Goal: Task Accomplishment & Management: Manage account settings

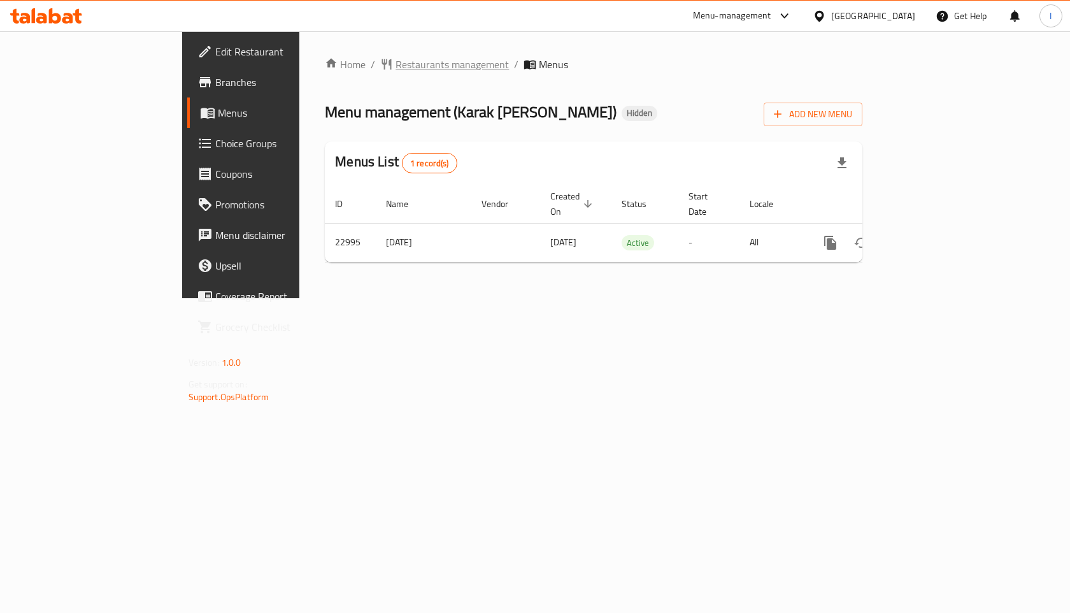
click at [395, 70] on span "Restaurants management" at bounding box center [451, 64] width 113 height 15
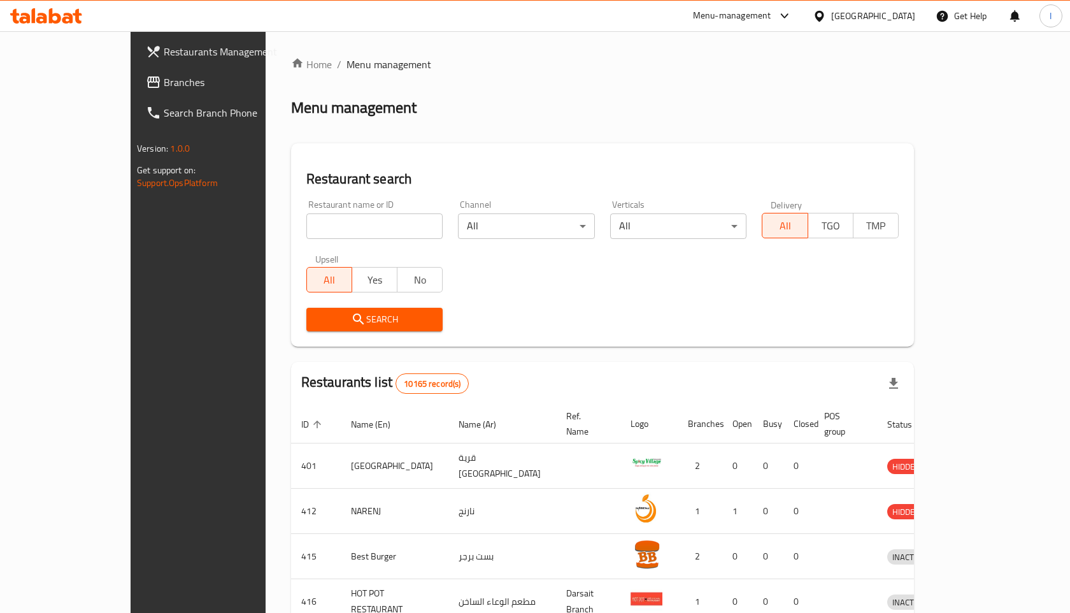
click at [325, 224] on input "search" at bounding box center [374, 225] width 137 height 25
click button "Search" at bounding box center [374, 320] width 137 height 24
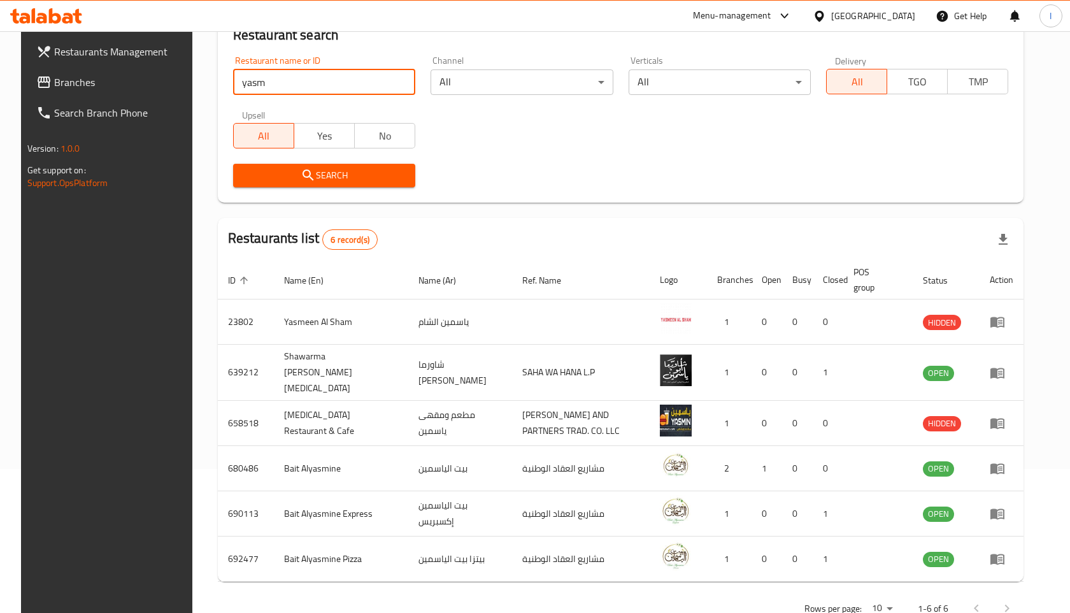
scroll to position [171, 0]
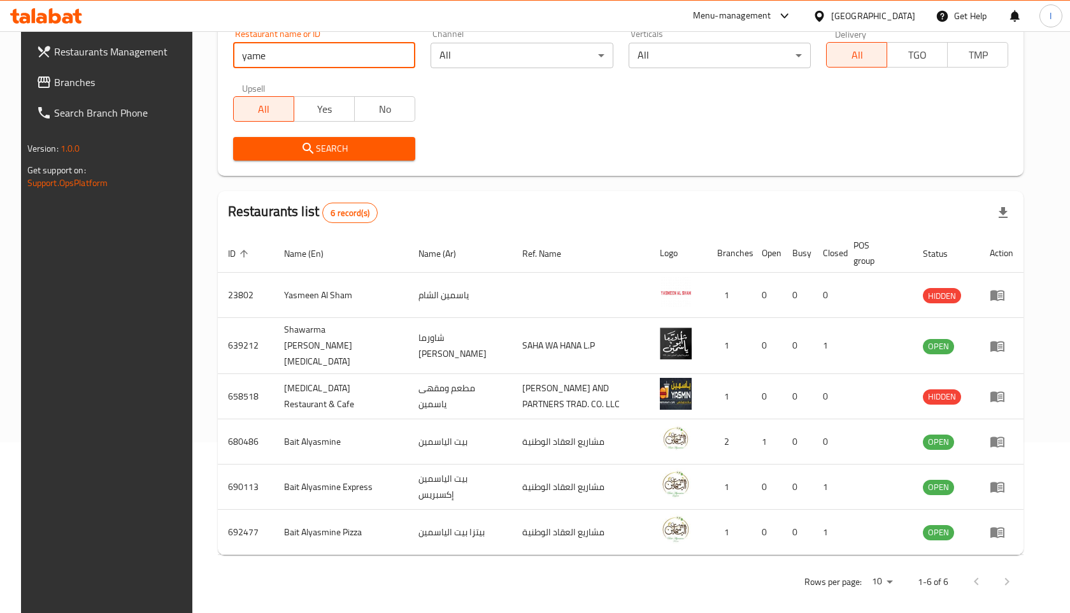
type input "yame"
click button "Search" at bounding box center [324, 149] width 182 height 24
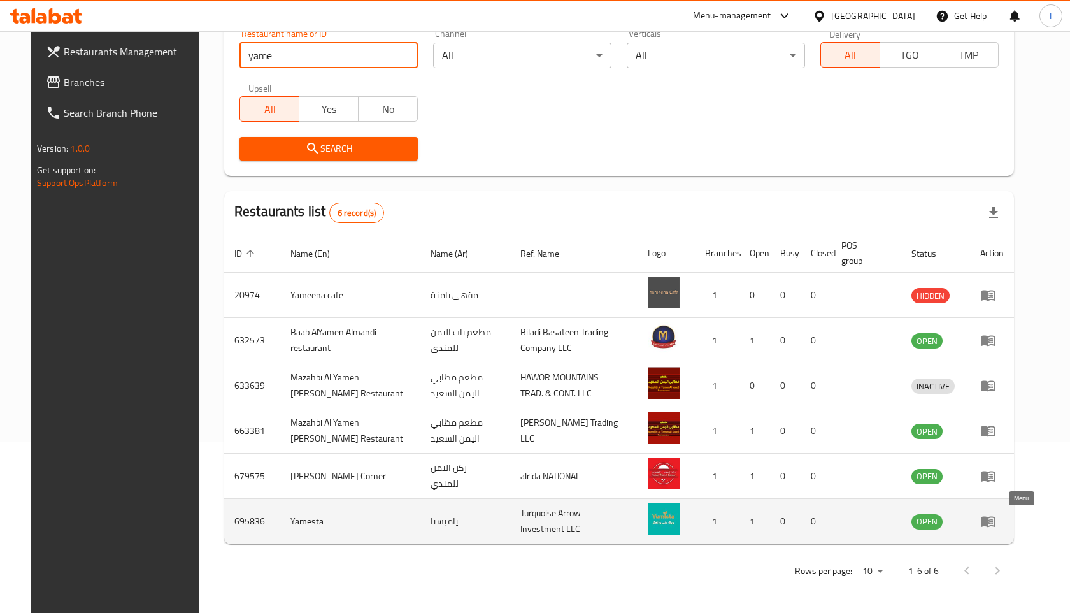
click at [995, 523] on icon "enhanced table" at bounding box center [988, 521] width 14 height 11
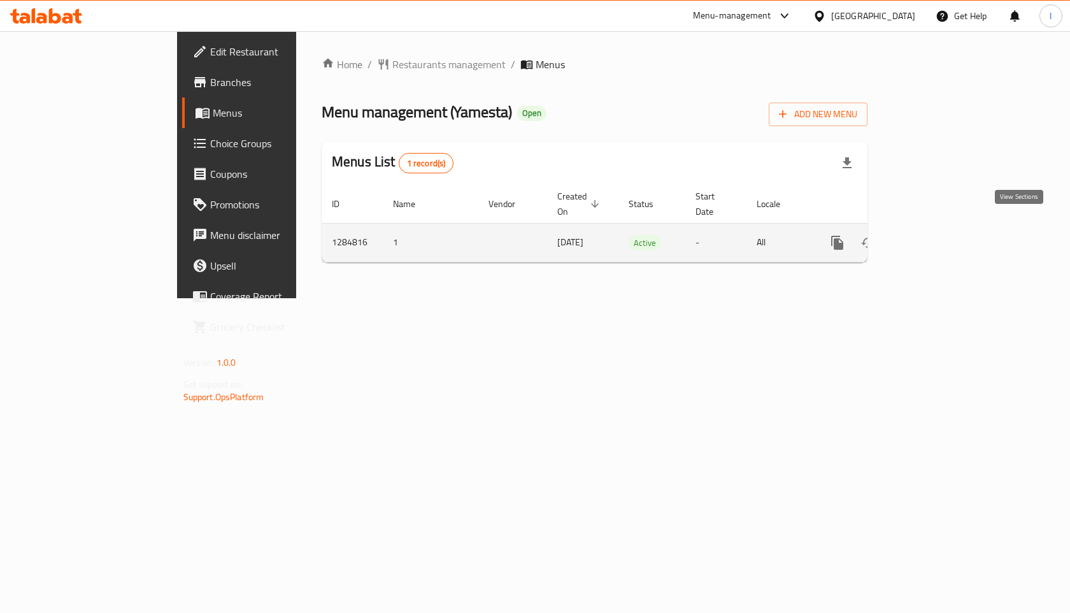
click at [944, 227] on link "enhanced table" at bounding box center [929, 242] width 31 height 31
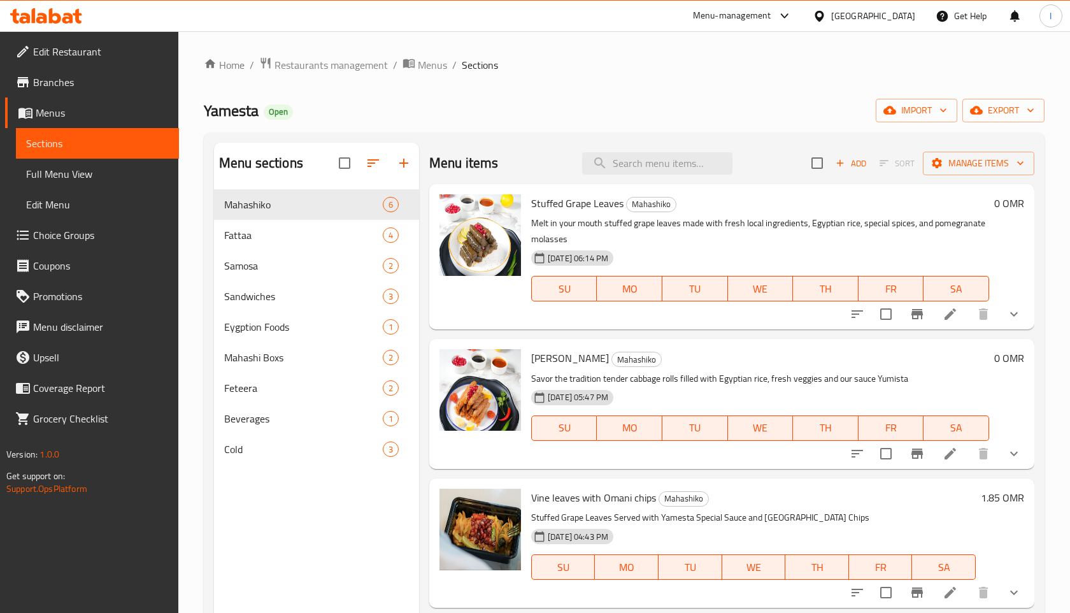
click at [68, 50] on span "Edit Restaurant" at bounding box center [101, 51] width 136 height 15
